Goal: Find contact information: Find contact information

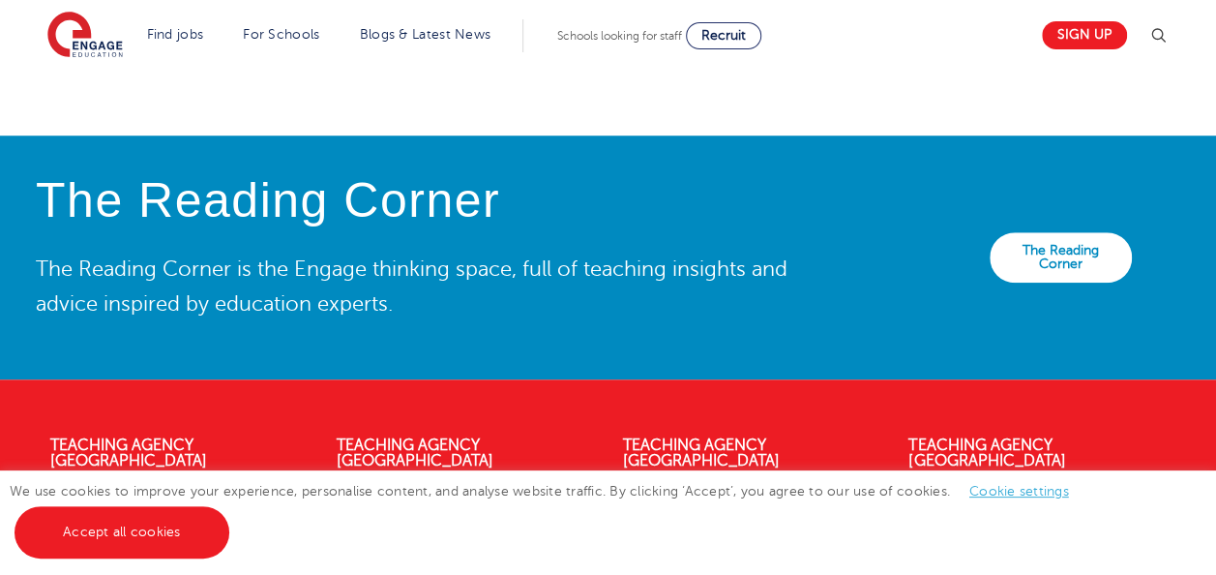
scroll to position [4585, 0]
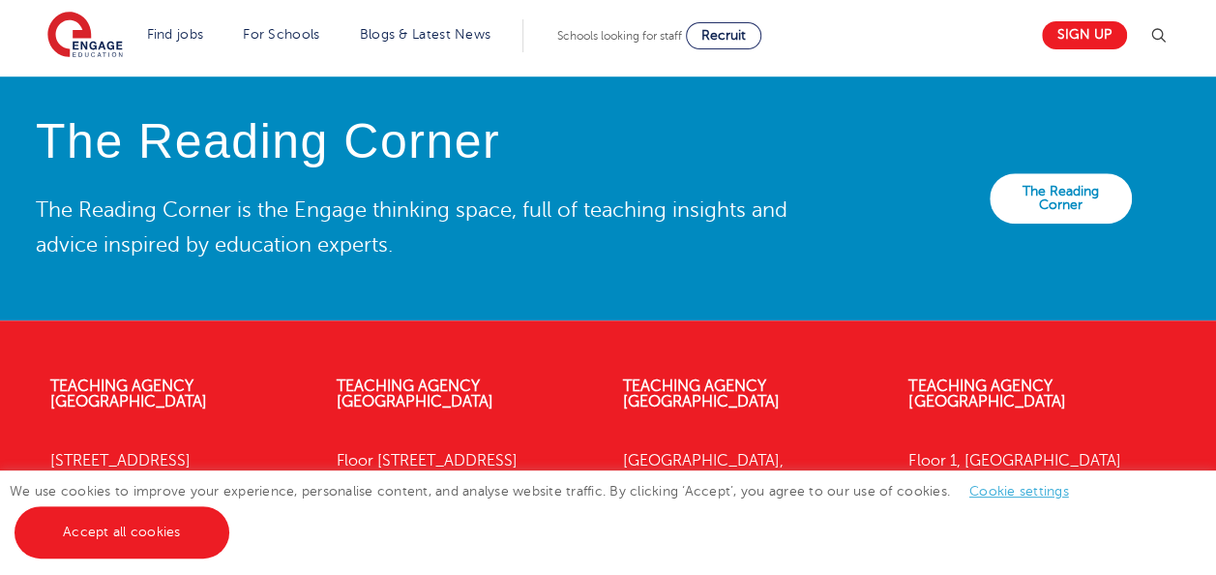
scroll to position [4585, 0]
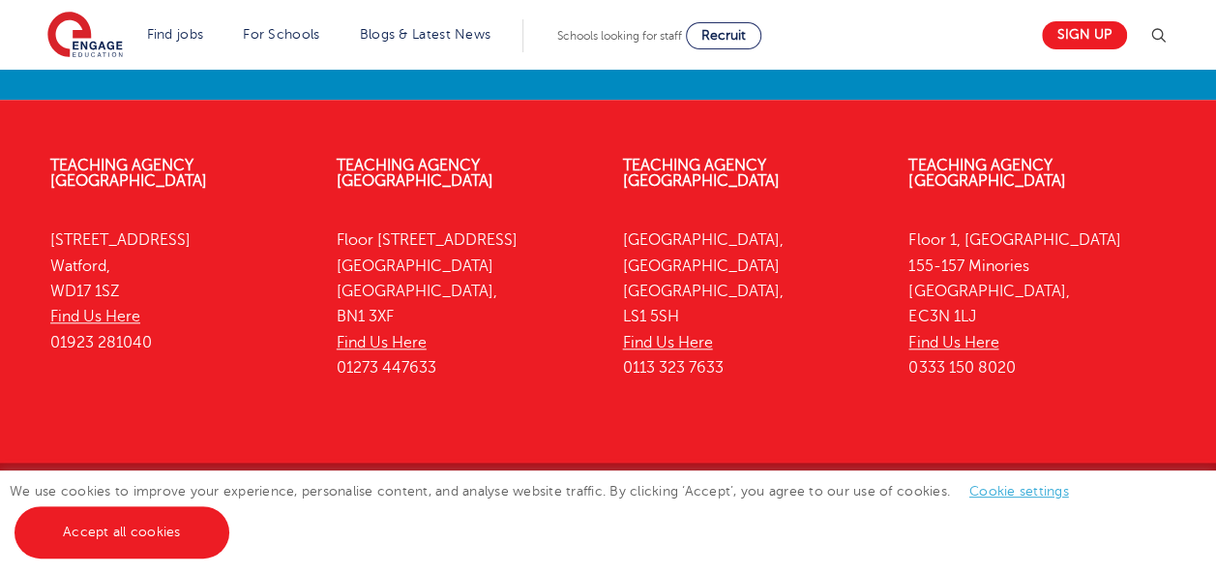
drag, startPoint x: 50, startPoint y: 221, endPoint x: 159, endPoint y: 270, distance: 119.0
click at [159, 270] on p "[STREET_ADDRESS] Find Us Here 01923 281040" at bounding box center [178, 290] width 257 height 127
copy p "[STREET_ADDRESS]"
